Goal: Complete application form: Complete application form

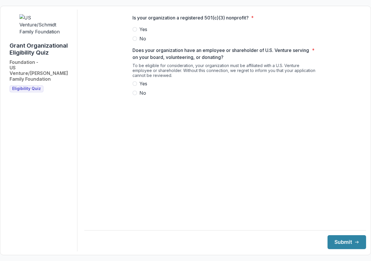
click at [135, 32] on span at bounding box center [135, 29] width 5 height 5
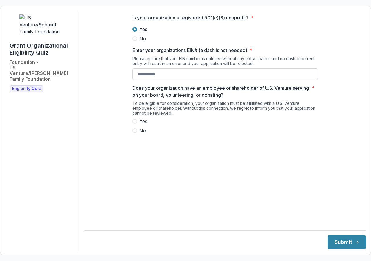
click at [150, 78] on input "Enter your organizations EIN# (a dash is not needed) *" at bounding box center [226, 74] width 186 height 12
type input "**********"
click at [167, 143] on div "**********" at bounding box center [226, 77] width 186 height 134
click at [135, 124] on span at bounding box center [135, 121] width 5 height 5
click at [355, 240] on icon "submit" at bounding box center [357, 242] width 5 height 5
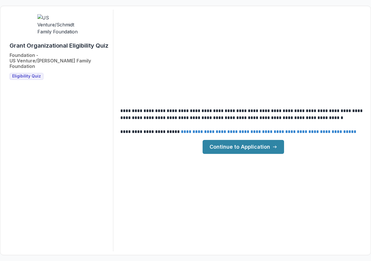
click at [267, 144] on link "Continue to Application" at bounding box center [244, 147] width 82 height 14
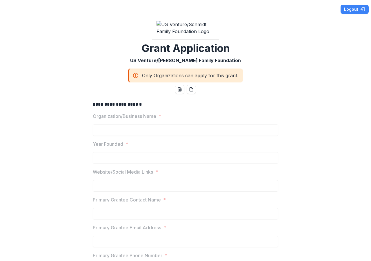
click at [147, 125] on div "Organization/Business Name *" at bounding box center [186, 124] width 186 height 23
click at [148, 119] on p "Organization/Business Name" at bounding box center [125, 116] width 64 height 7
click at [156, 124] on div at bounding box center [186, 123] width 186 height 2
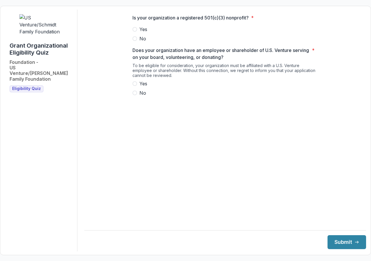
click at [137, 32] on span at bounding box center [135, 29] width 5 height 5
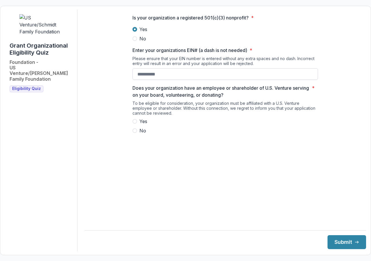
click at [176, 79] on input "Enter your organizations EIN# (a dash is not needed) *" at bounding box center [226, 74] width 186 height 12
type input "*"
click at [171, 79] on input "Enter your organizations EIN# (a dash is not needed) *" at bounding box center [226, 74] width 186 height 12
drag, startPoint x: 173, startPoint y: 77, endPoint x: 133, endPoint y: 78, distance: 40.4
click at [133, 78] on input "Enter your organizations EIN# (a dash is not needed) *" at bounding box center [226, 74] width 186 height 12
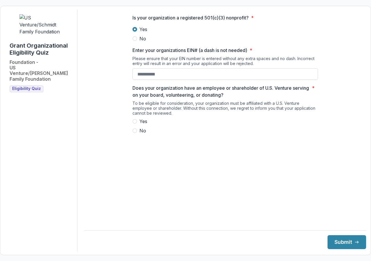
drag, startPoint x: 133, startPoint y: 79, endPoint x: 175, endPoint y: 79, distance: 41.8
click at [175, 79] on input "Enter your organizations EIN# (a dash is not needed) *" at bounding box center [226, 74] width 186 height 12
click at [192, 77] on input "Enter your organizations EIN# (a dash is not needed) *" at bounding box center [226, 74] width 186 height 12
click at [146, 78] on input "**********" at bounding box center [226, 74] width 186 height 12
type input "**********"
